Goal: Task Accomplishment & Management: Manage account settings

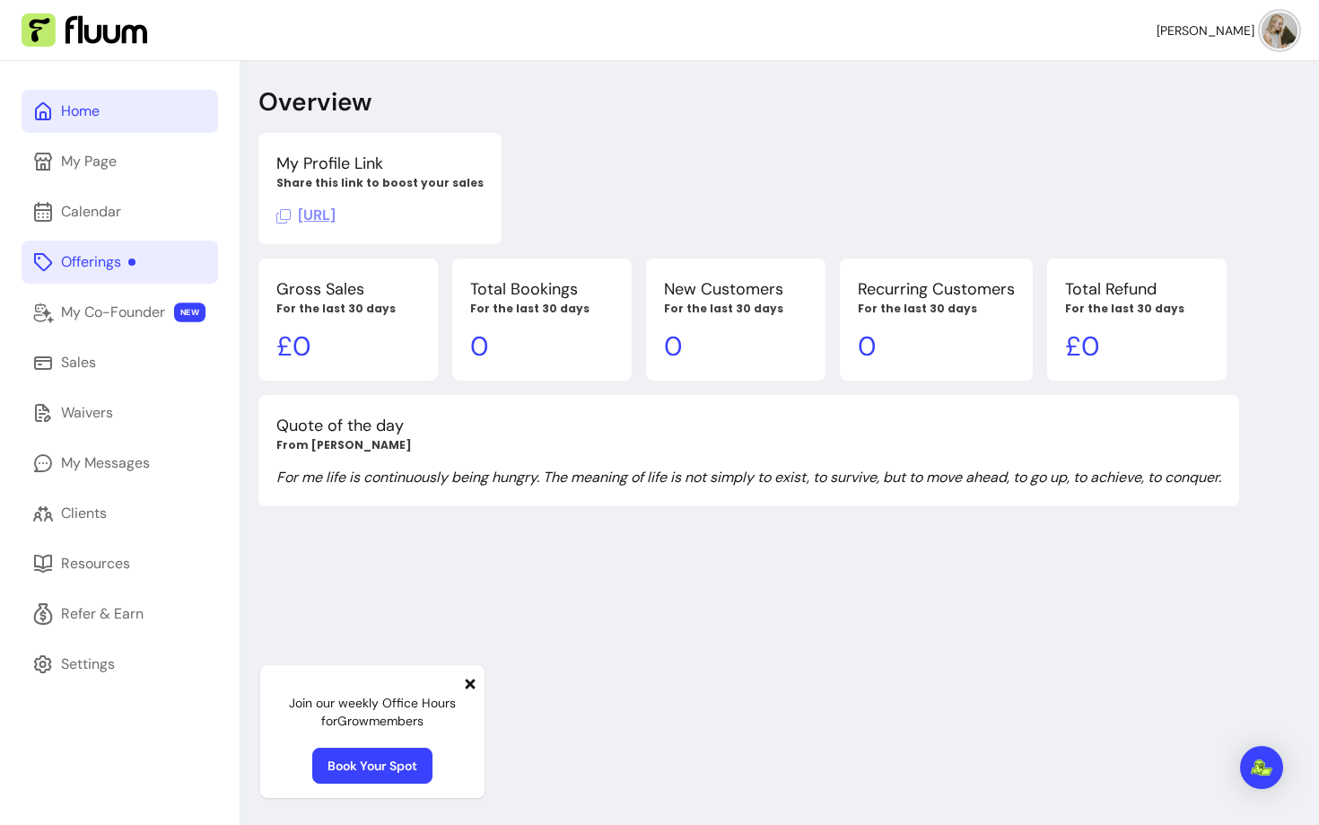
click at [97, 271] on div "Offerings" at bounding box center [98, 262] width 74 height 22
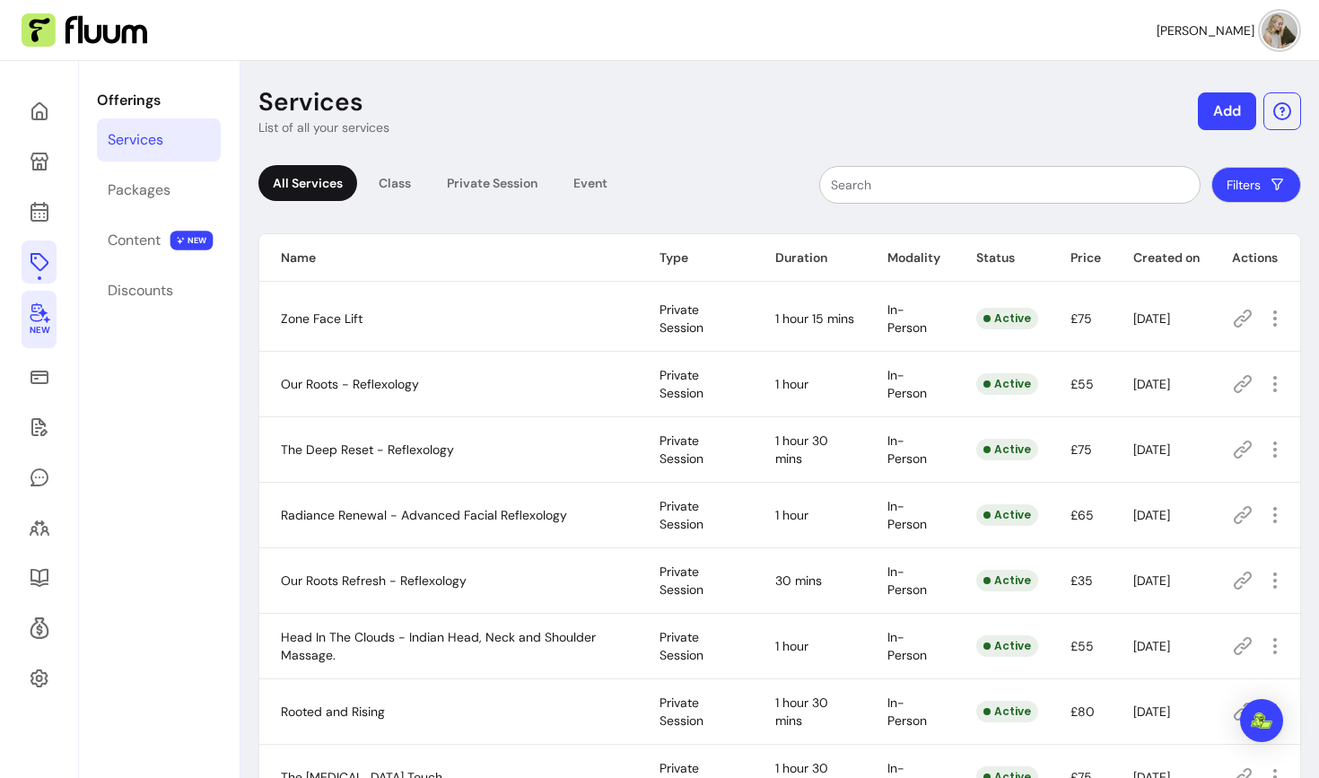
click at [45, 319] on icon at bounding box center [40, 312] width 22 height 22
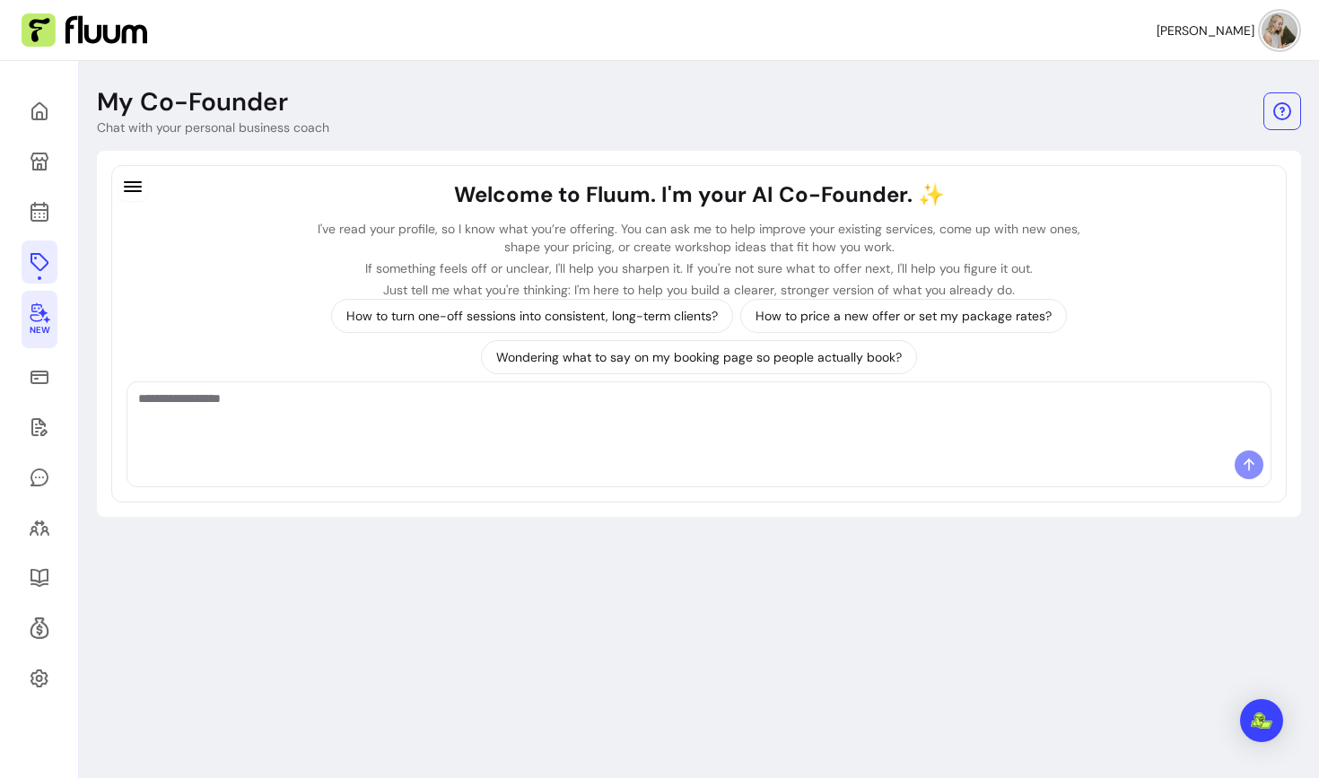
click at [212, 423] on textarea "Ask me anything..." at bounding box center [699, 416] width 1122 height 54
type textarea "**********"
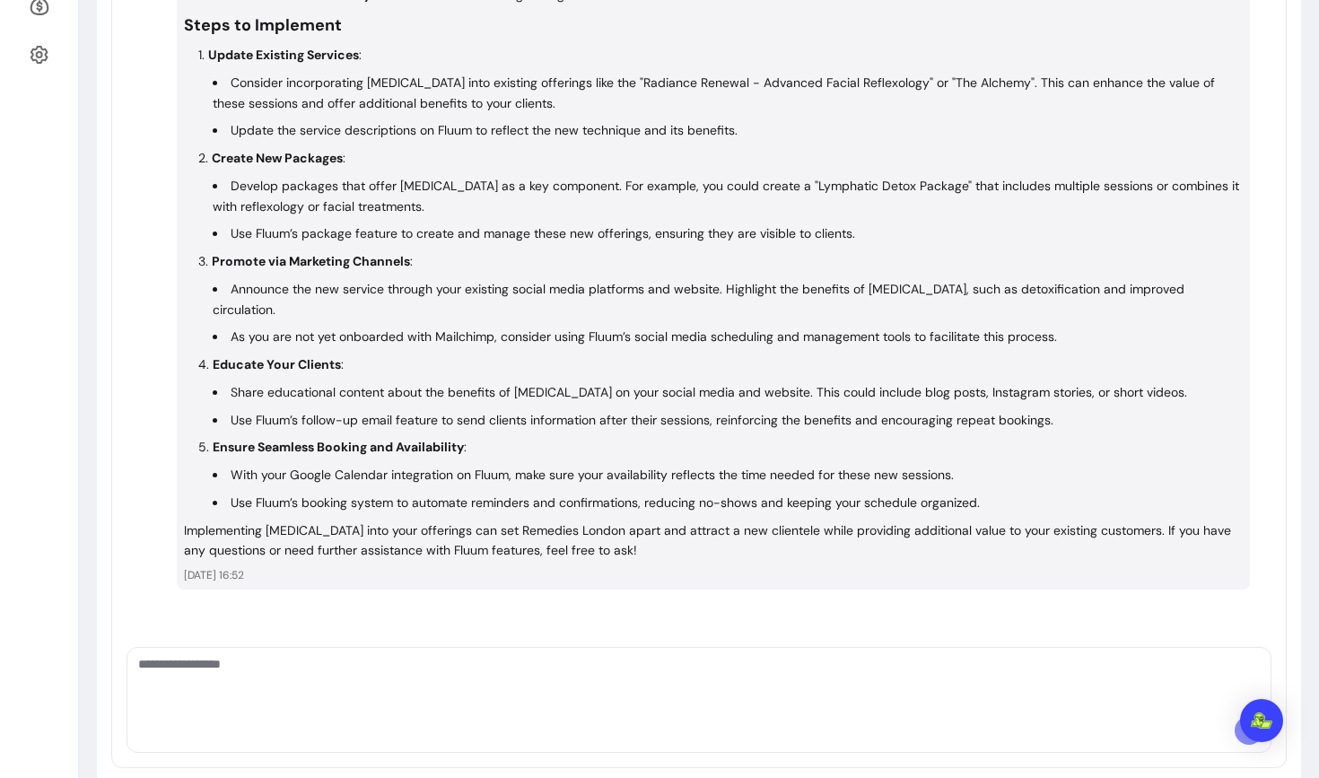
scroll to position [653, 0]
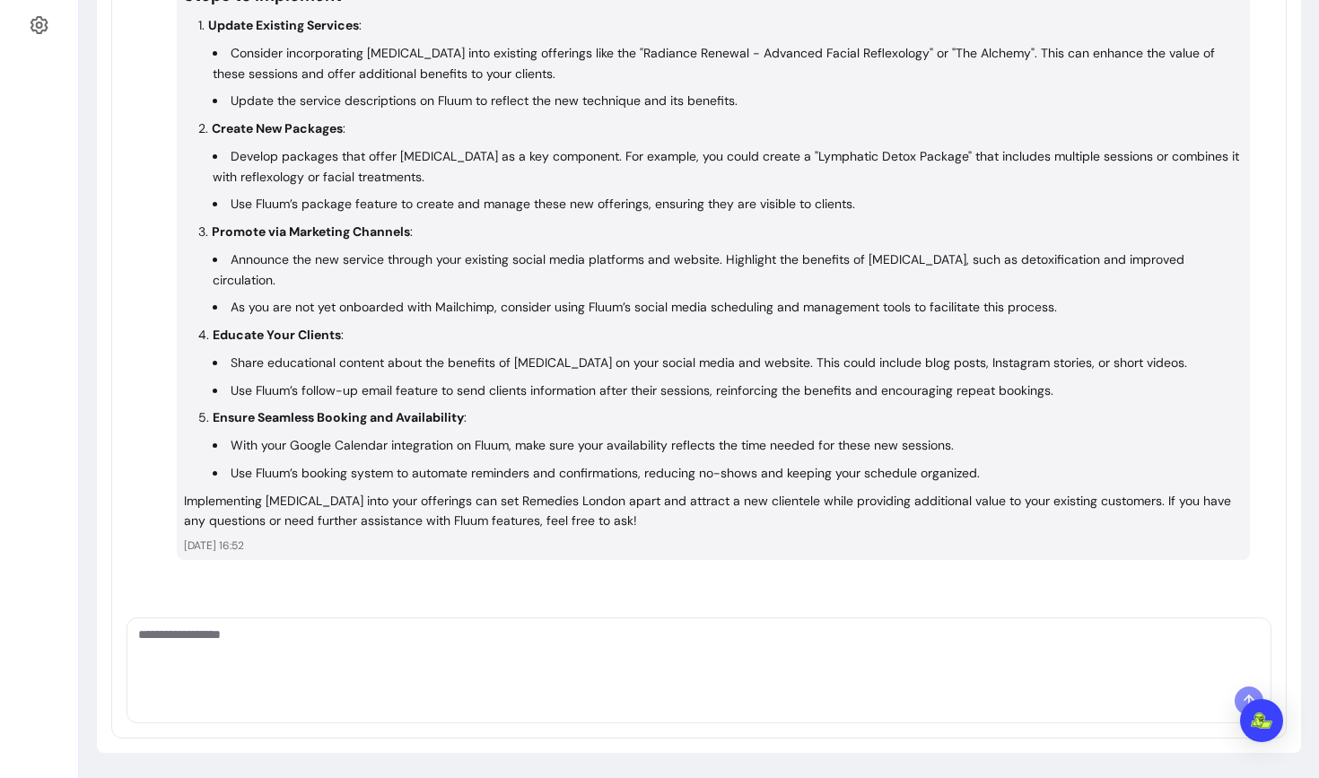
click at [380, 656] on textarea "Ask me anything..." at bounding box center [699, 652] width 1122 height 54
type textarea "**********"
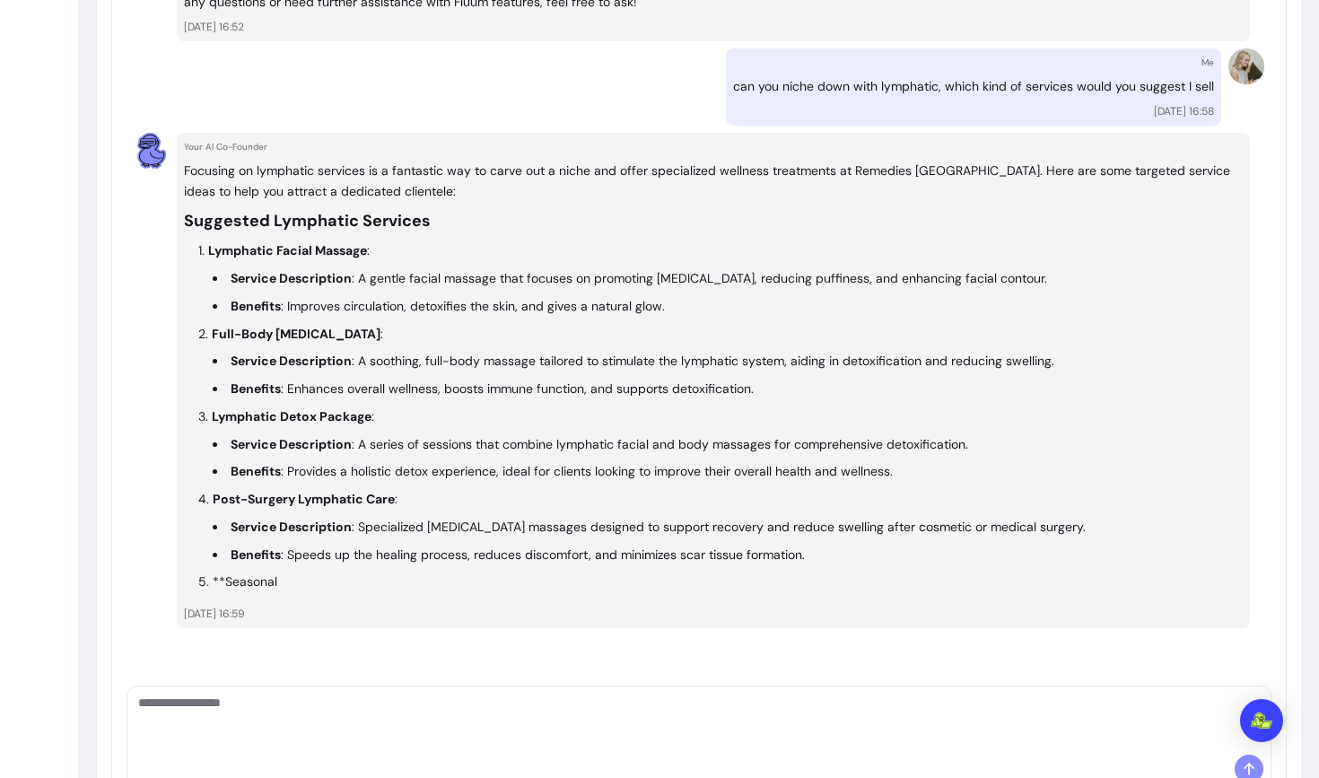
scroll to position [1240, 0]
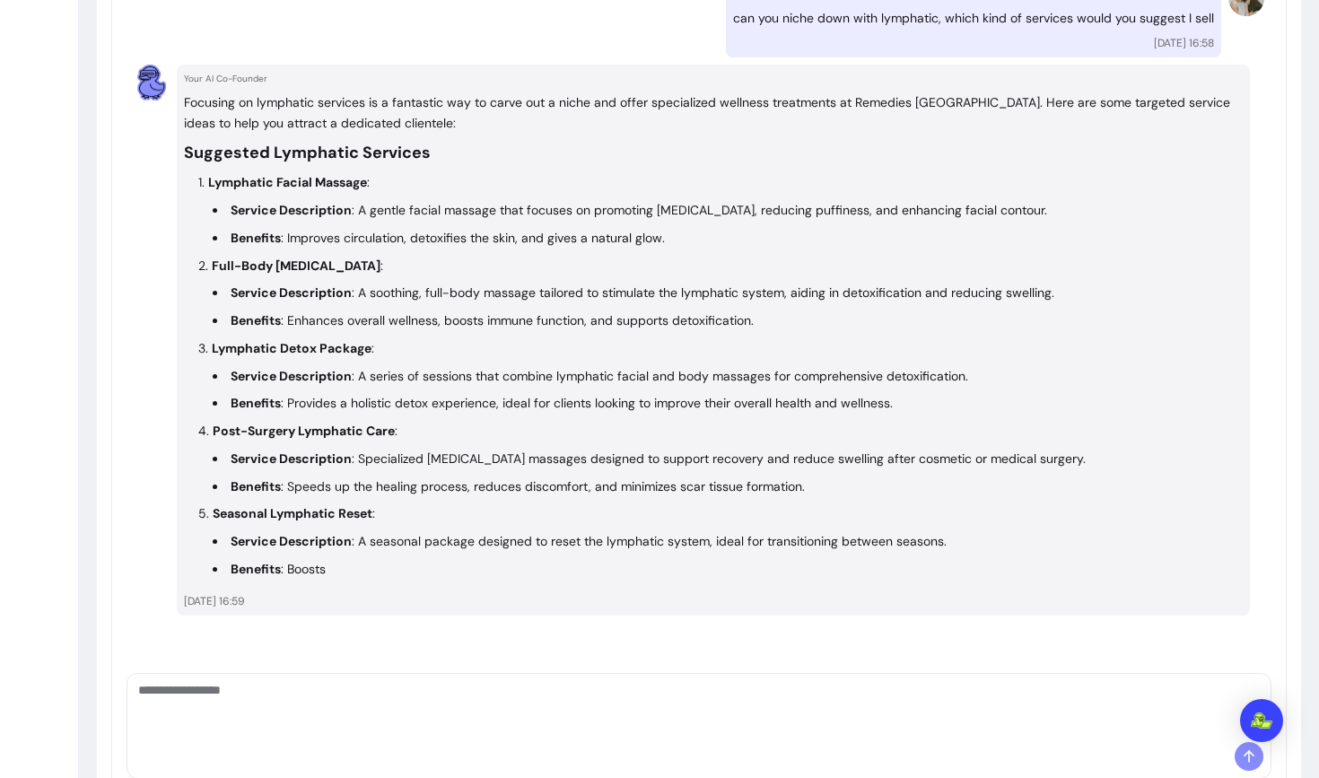
click at [300, 698] on textarea "Ask me anything..." at bounding box center [699, 708] width 1122 height 54
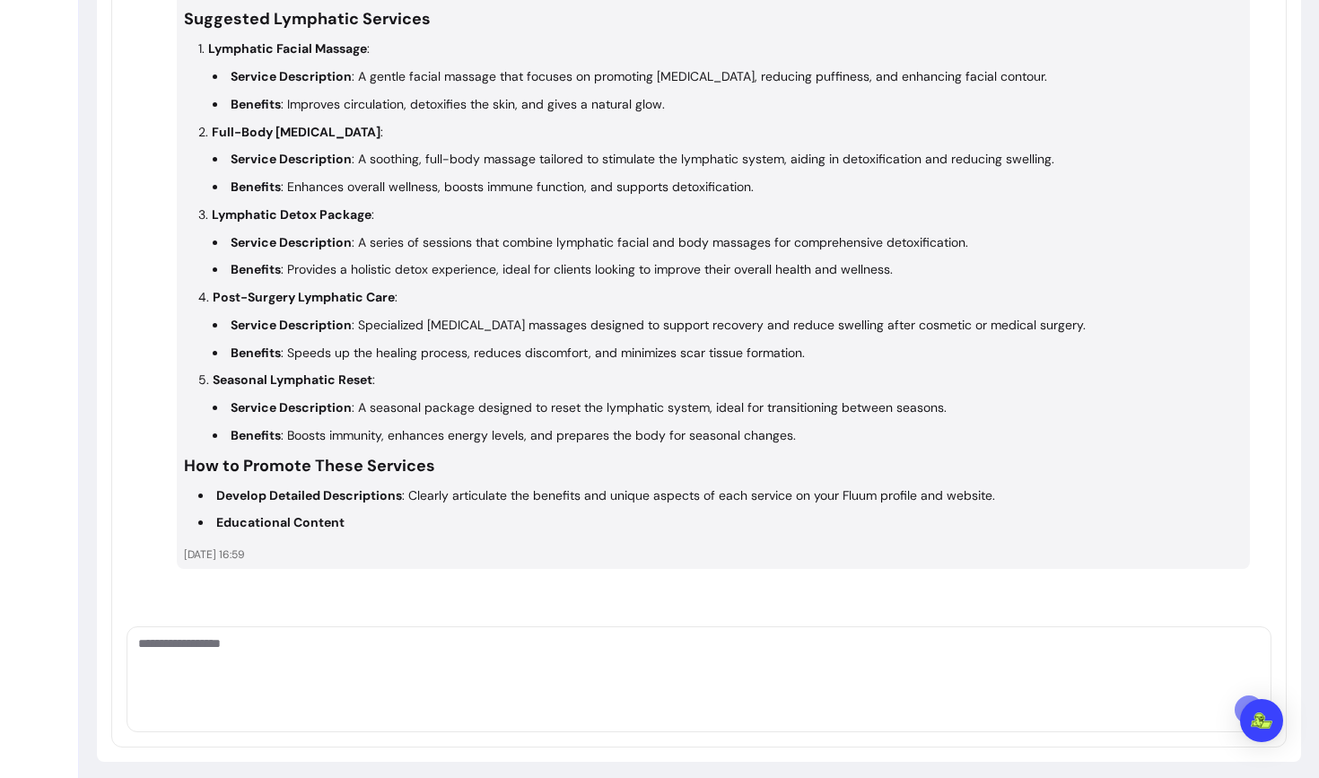
scroll to position [1383, 0]
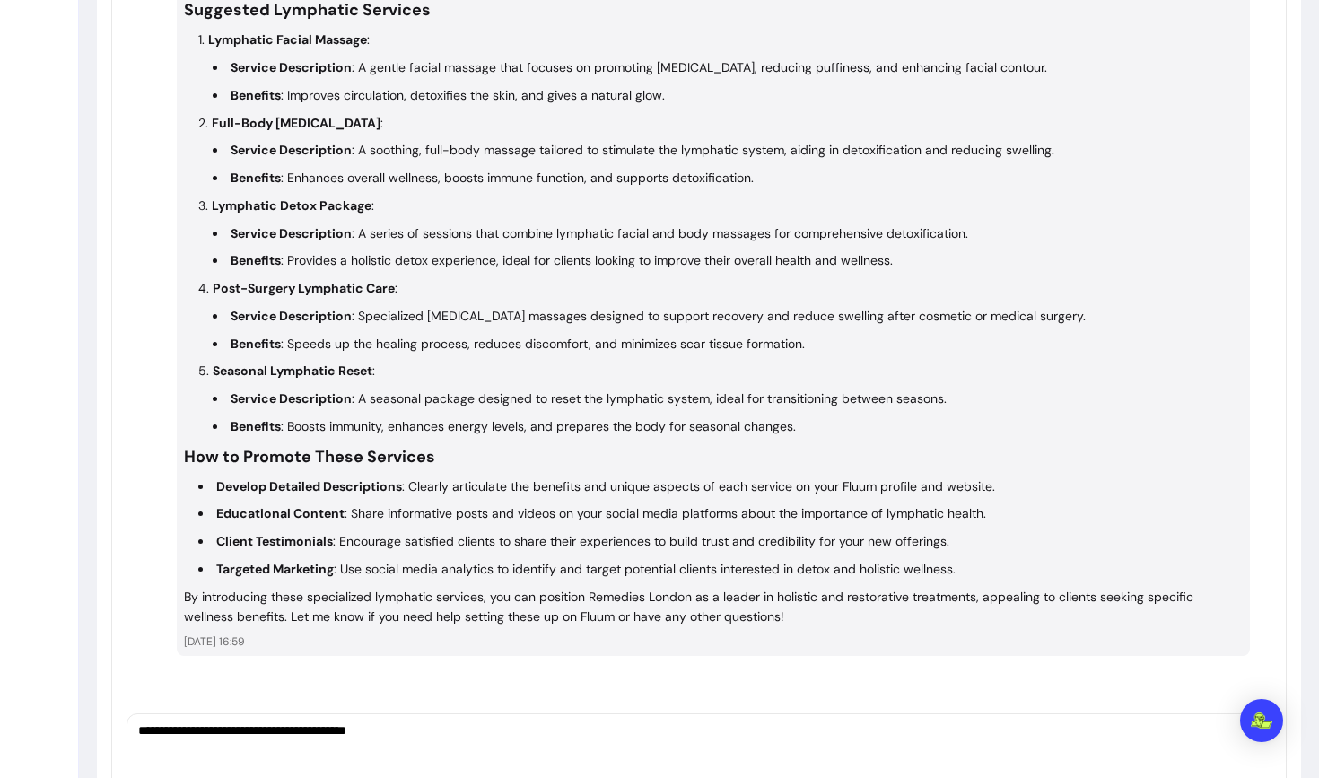
type textarea "**********"
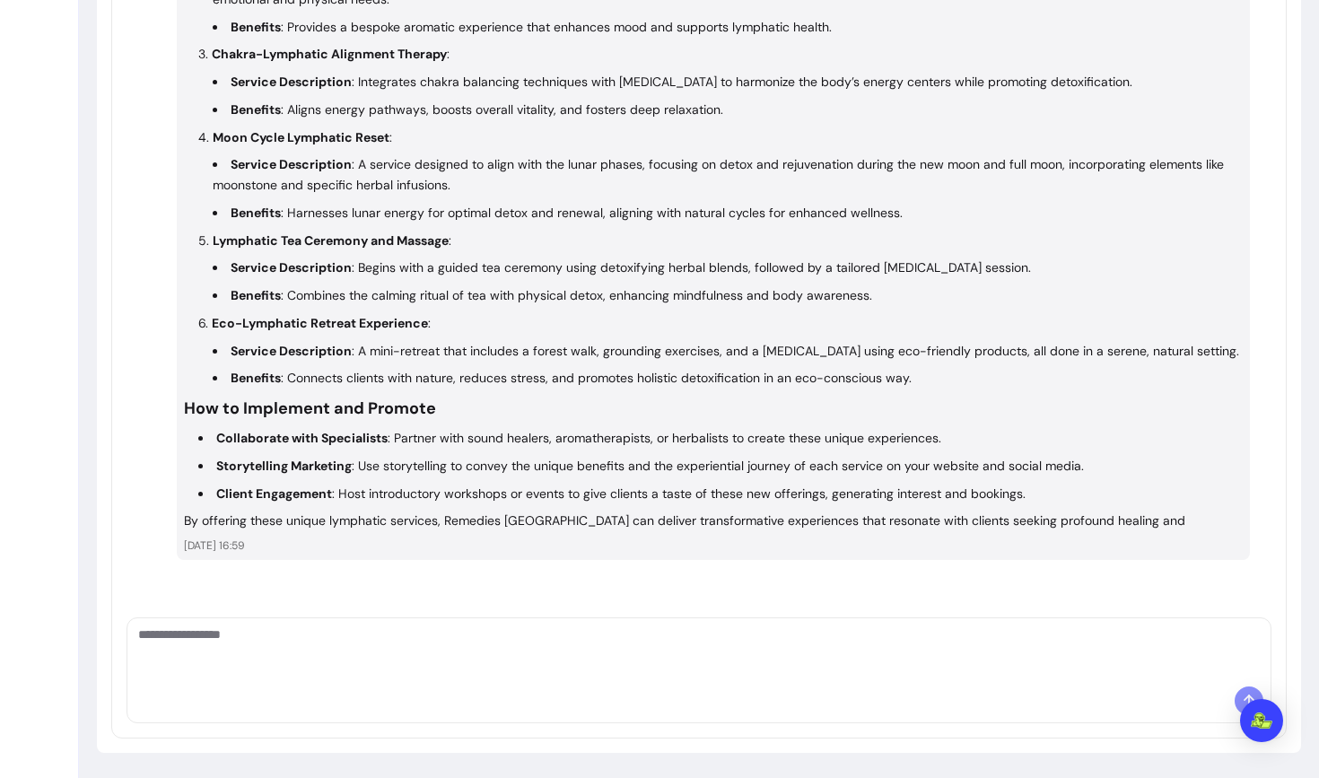
scroll to position [2440, 0]
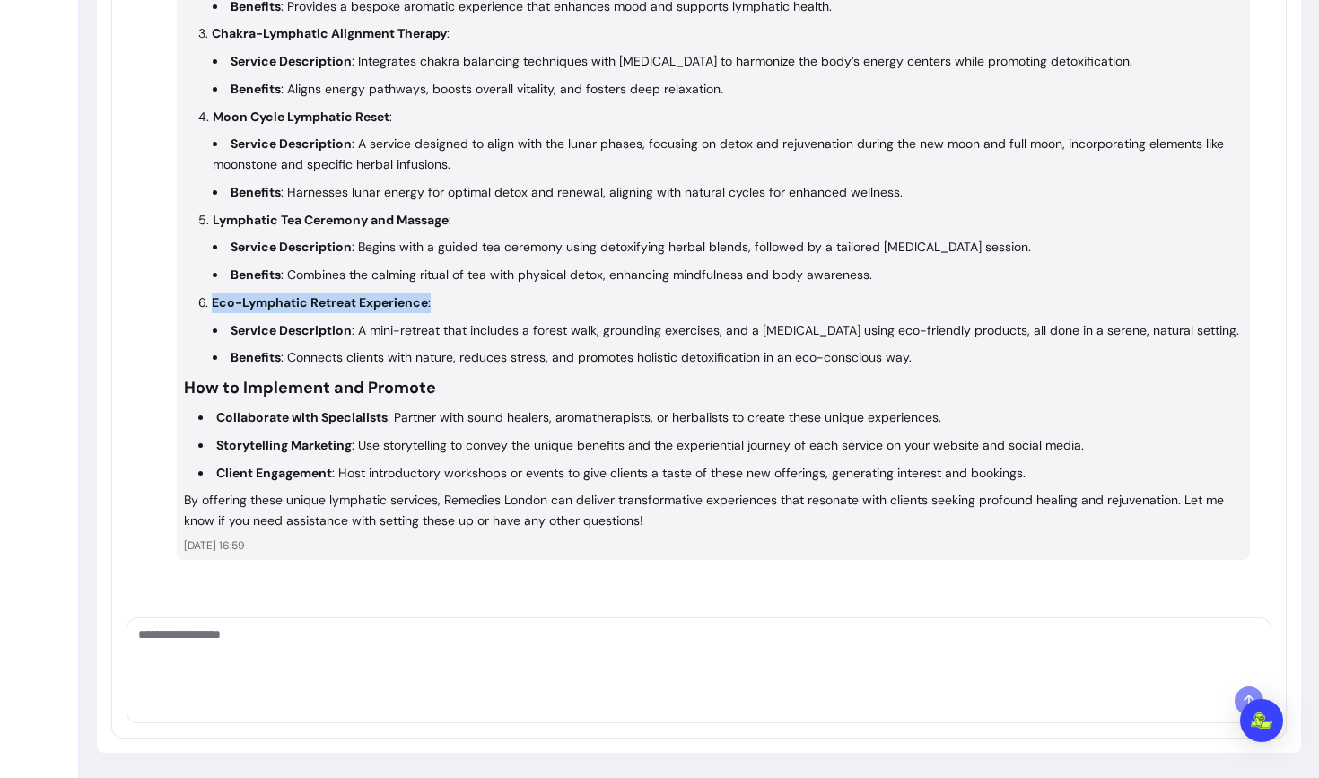
drag, startPoint x: 210, startPoint y: 278, endPoint x: 429, endPoint y: 283, distance: 219.0
click at [429, 292] on li "Eco-Lymphatic Retreat Experience : Service Description : A mini-retreat that in…" at bounding box center [720, 329] width 1044 height 75
drag, startPoint x: 211, startPoint y: 197, endPoint x: 334, endPoint y: 203, distance: 123.0
click at [334, 212] on strong "Lymphatic Tea Ceremony and Massage" at bounding box center [331, 220] width 236 height 16
drag, startPoint x: 450, startPoint y: 196, endPoint x: 229, endPoint y: 193, distance: 221.6
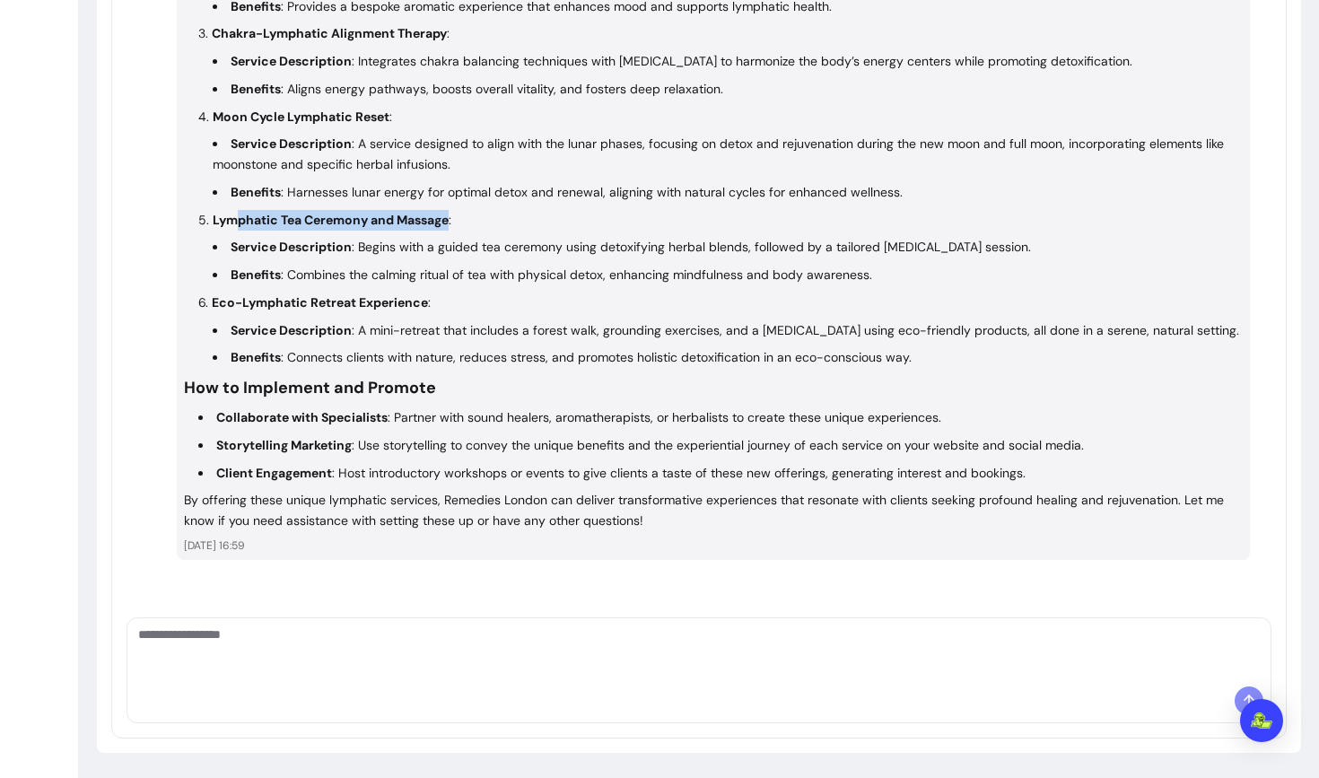
click at [230, 212] on strong "Lymphatic Tea Ceremony and Massage" at bounding box center [331, 220] width 236 height 16
click at [390, 669] on textarea "Ask me anything..." at bounding box center [699, 652] width 1122 height 54
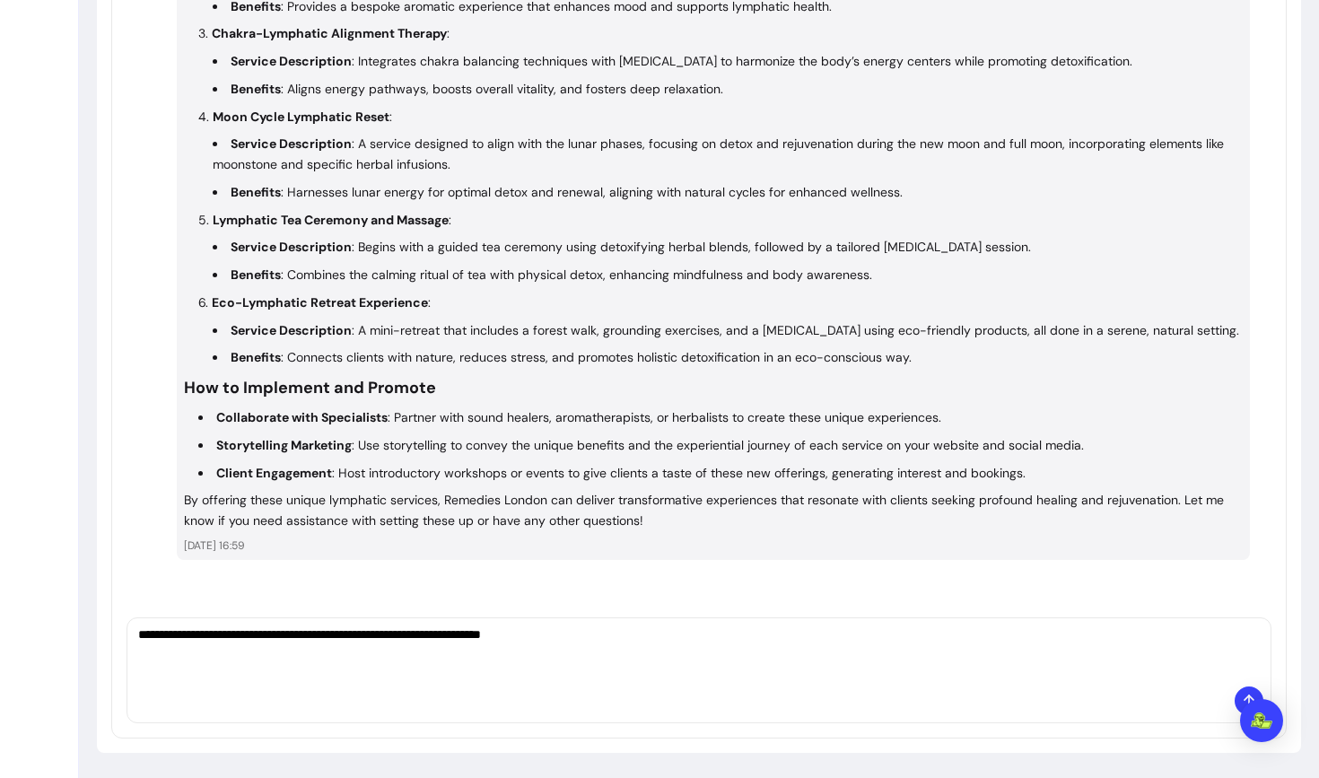
type textarea "**********"
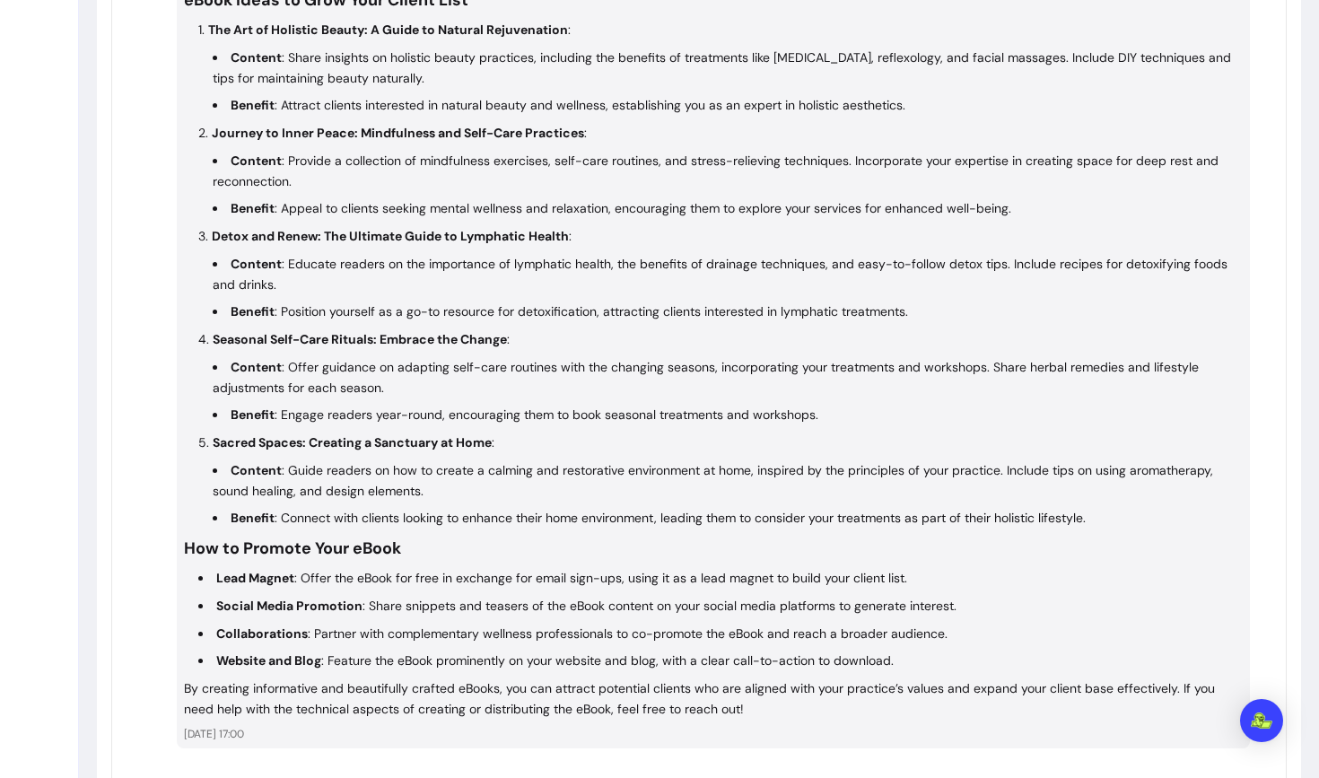
scroll to position [3167, 0]
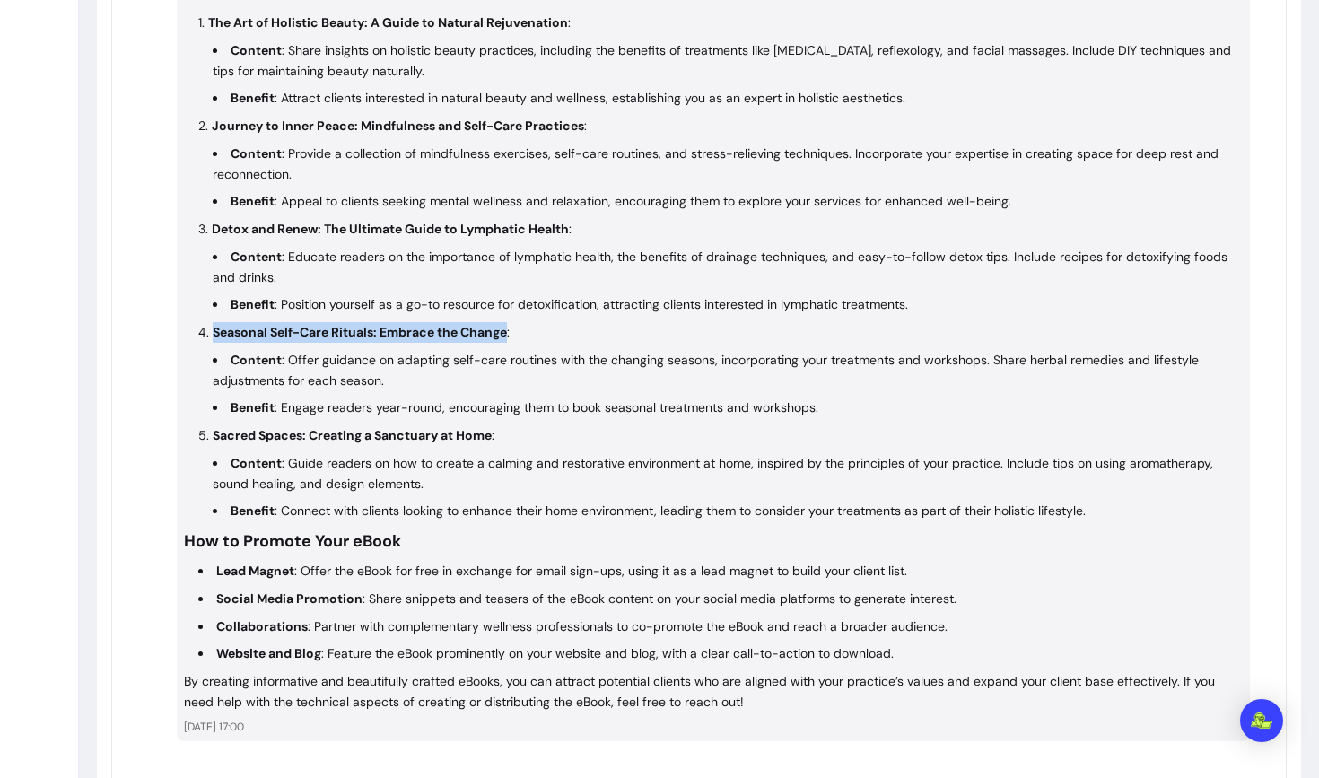
drag, startPoint x: 212, startPoint y: 352, endPoint x: 508, endPoint y: 354, distance: 296.1
click at [509, 340] on p "Seasonal Self-Care Rituals: Embrace the Change :" at bounding box center [361, 332] width 297 height 16
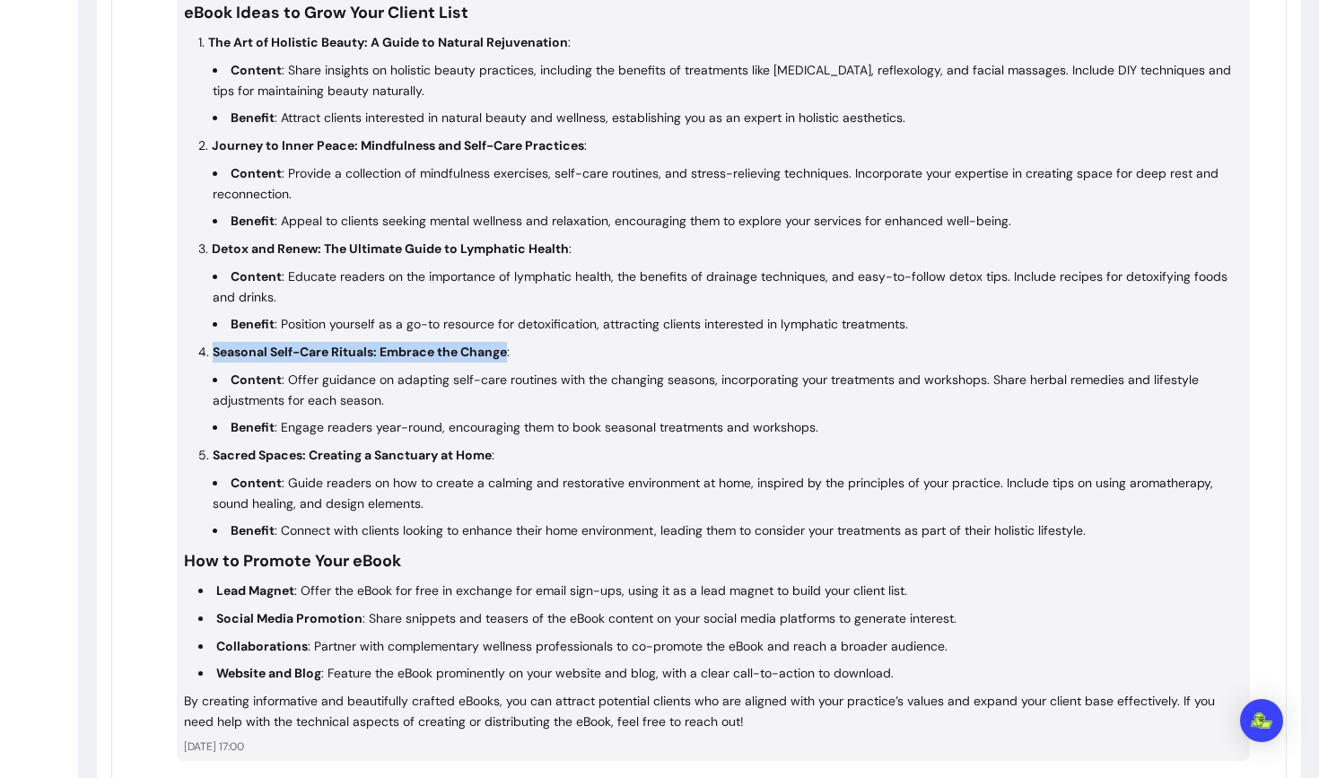
scroll to position [3143, 0]
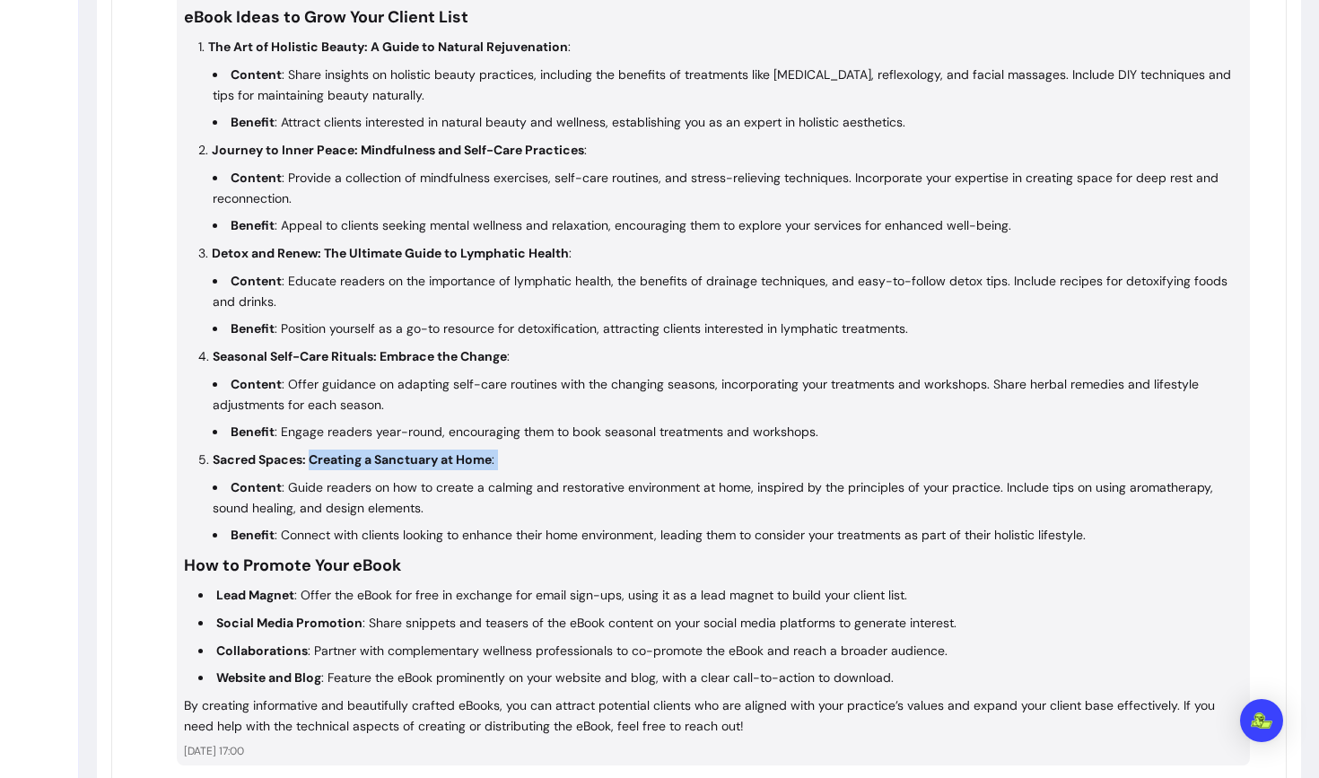
drag, startPoint x: 311, startPoint y: 477, endPoint x: 501, endPoint y: 497, distance: 190.3
click at [501, 497] on li "Sacred Spaces: Creating a Sanctuary at Home : Content : Guide readers on how to…" at bounding box center [720, 498] width 1044 height 96
click at [476, 519] on li "Content : Guide readers on how to create a calming and restorative environment …" at bounding box center [728, 497] width 1030 height 41
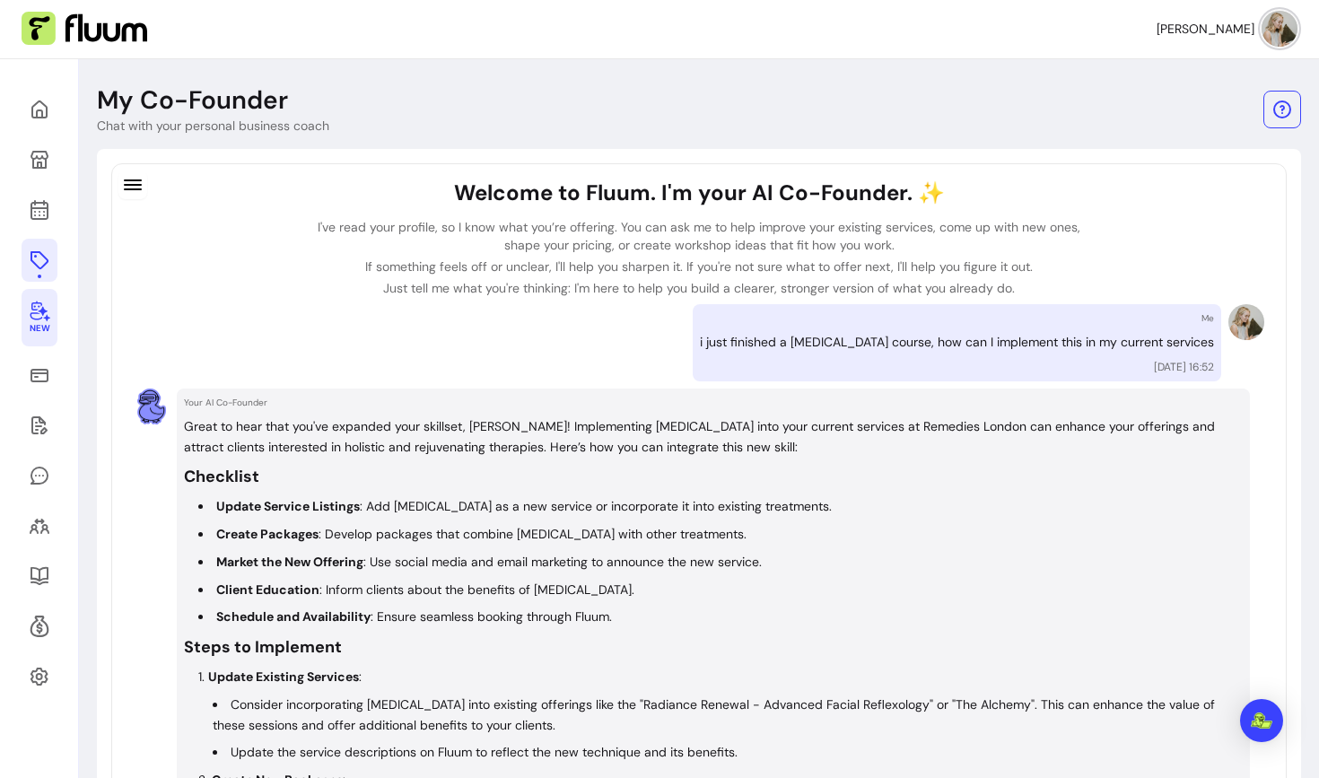
scroll to position [0, 0]
click at [44, 260] on icon at bounding box center [40, 262] width 22 height 22
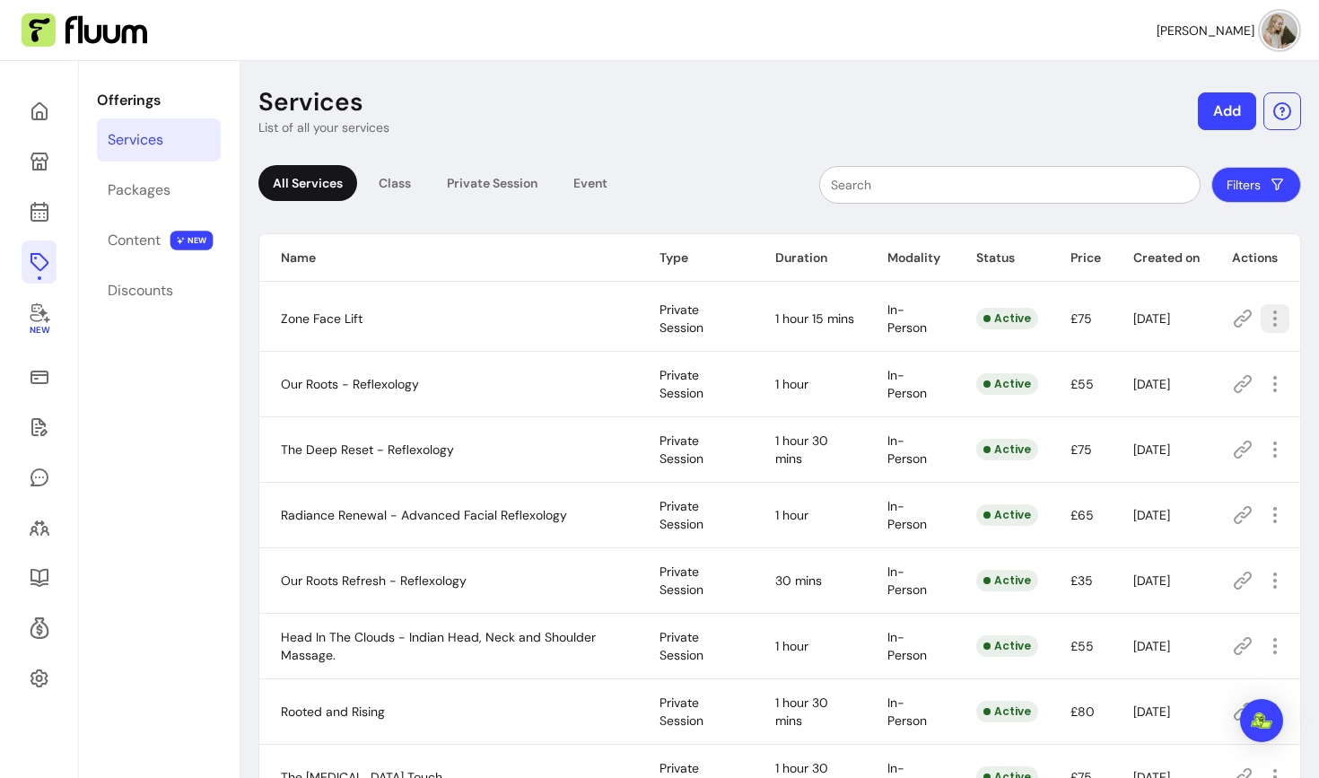
click at [1270, 319] on icon "button" at bounding box center [1275, 319] width 22 height 22
click at [1144, 385] on span "Amend" at bounding box center [1209, 381] width 131 height 18
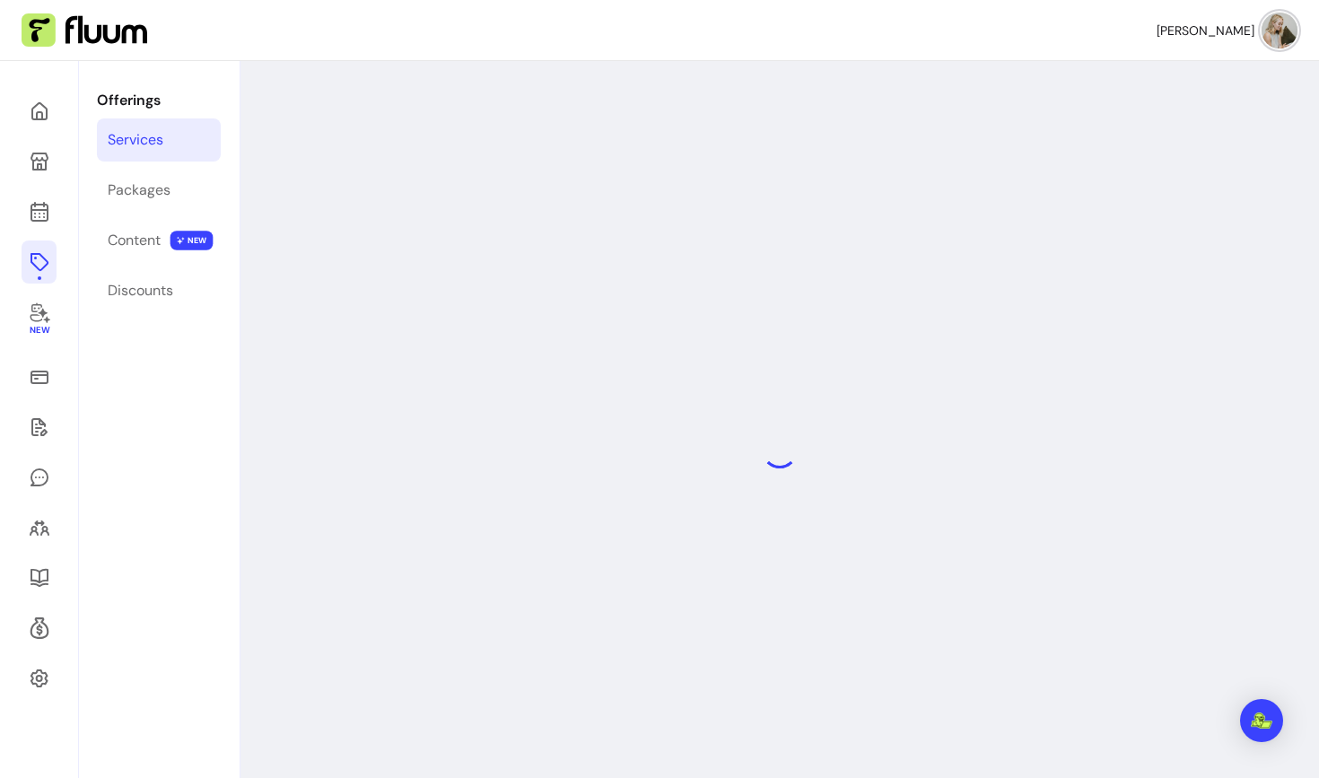
select select "**"
select select "***"
select select "**********"
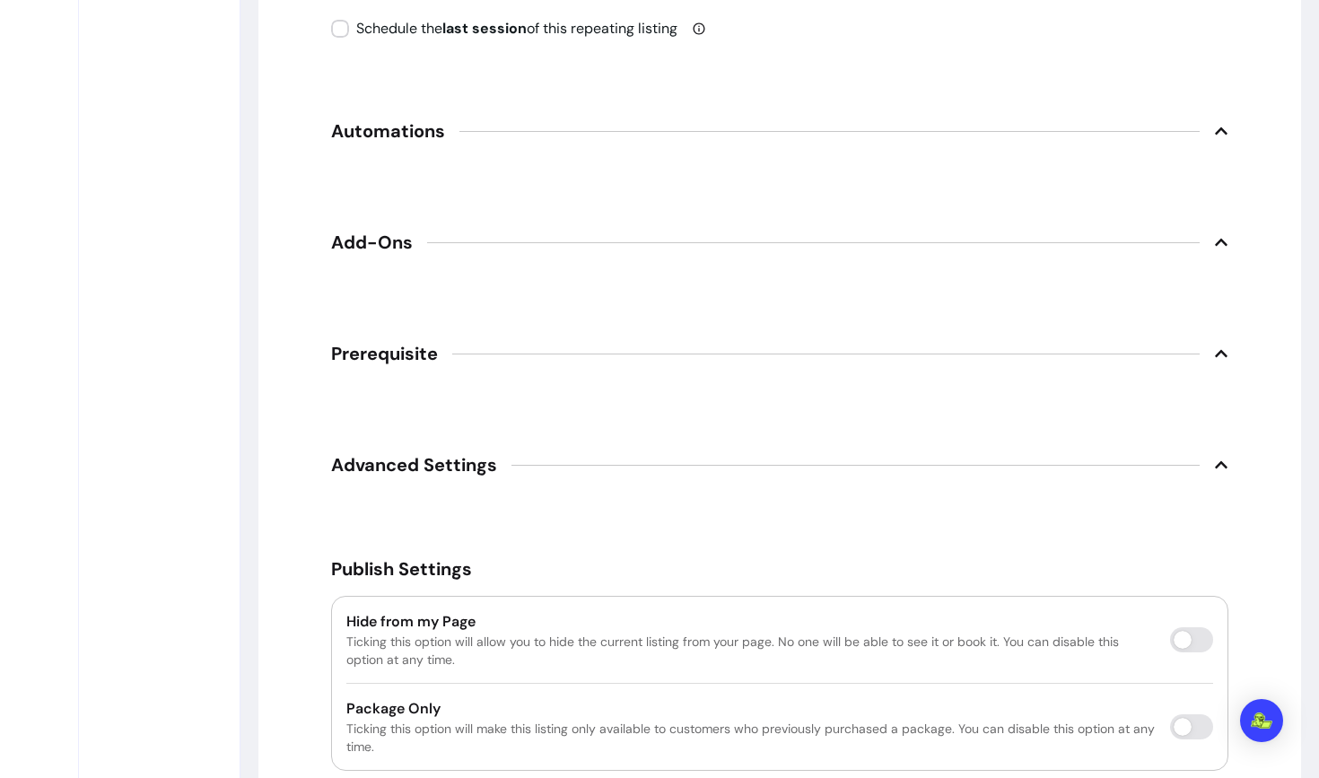
scroll to position [2933, 0]
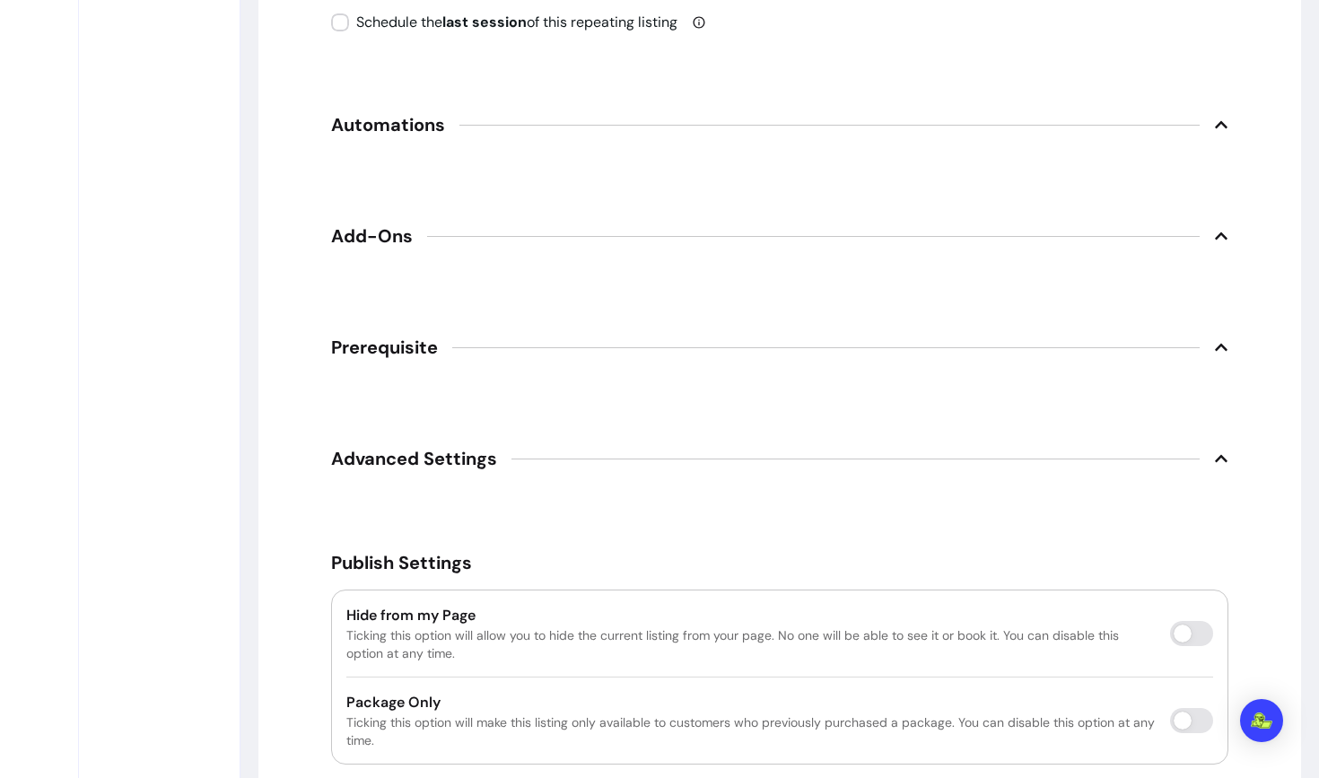
click at [425, 131] on span "Automations" at bounding box center [388, 124] width 114 height 25
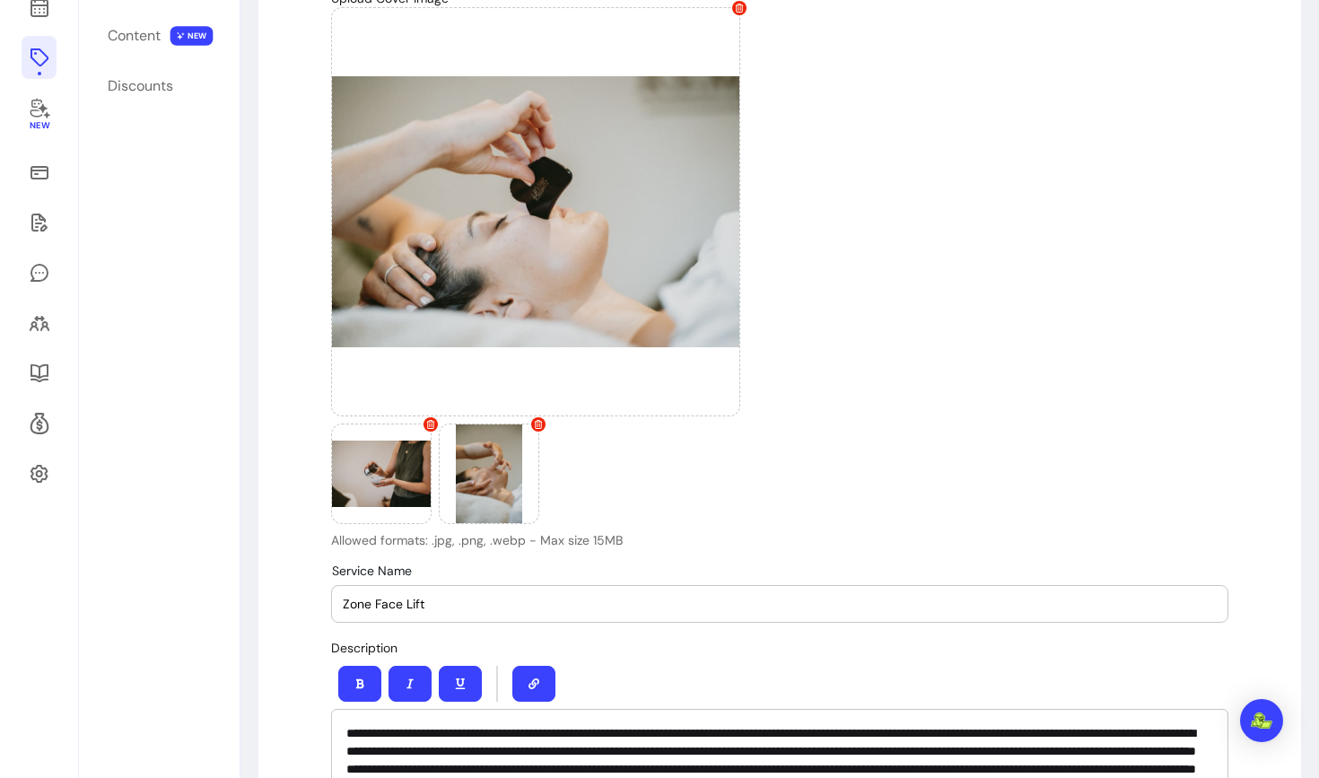
scroll to position [0, 0]
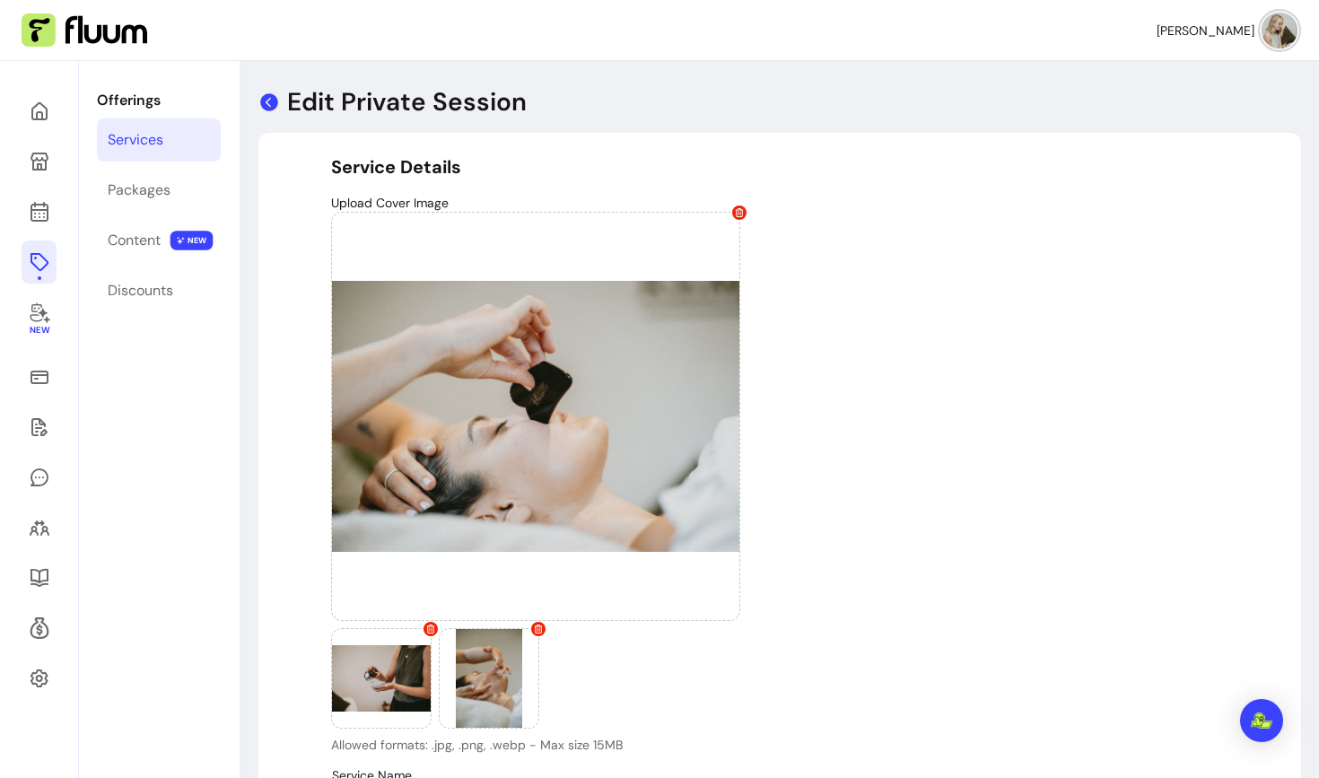
click at [271, 103] on icon at bounding box center [269, 102] width 18 height 18
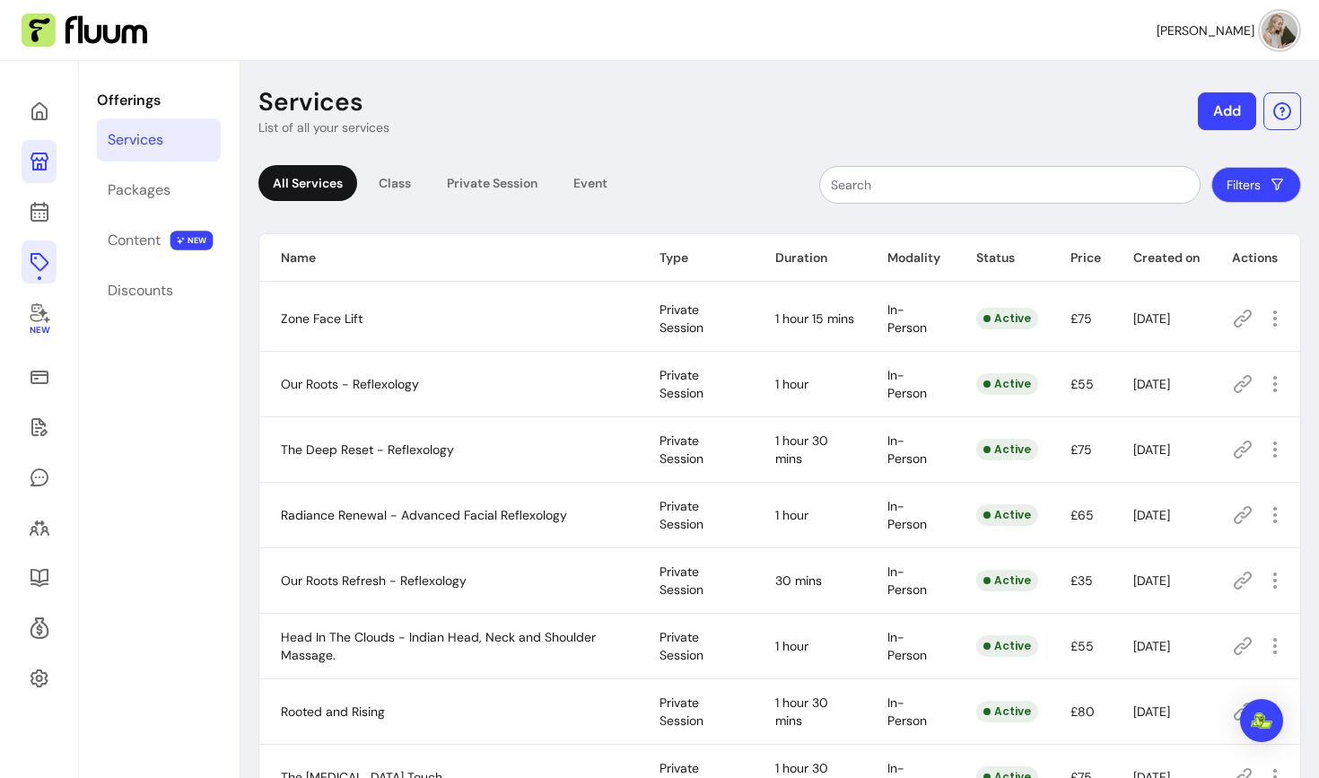
click at [53, 168] on link at bounding box center [39, 161] width 35 height 43
